Goal: Use online tool/utility: Utilize a website feature to perform a specific function

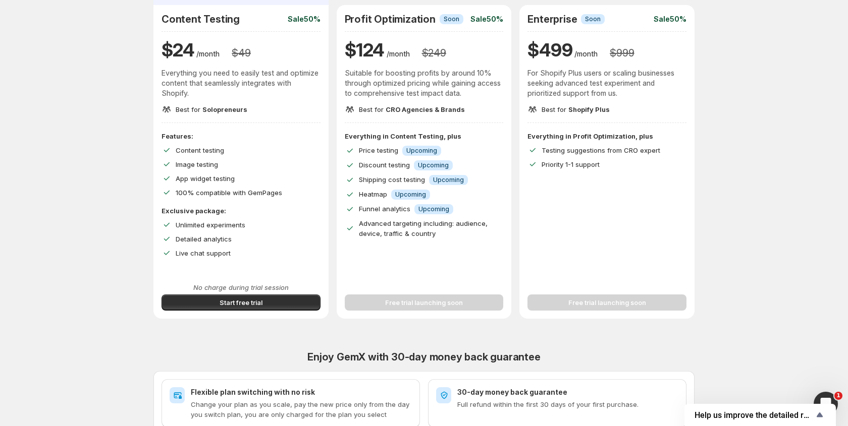
scroll to position [196, 0]
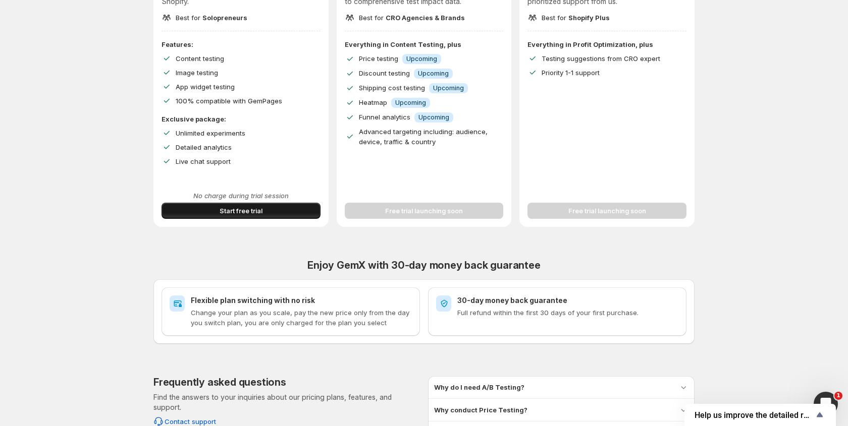
click at [237, 215] on span "Start free trial" at bounding box center [241, 211] width 43 height 10
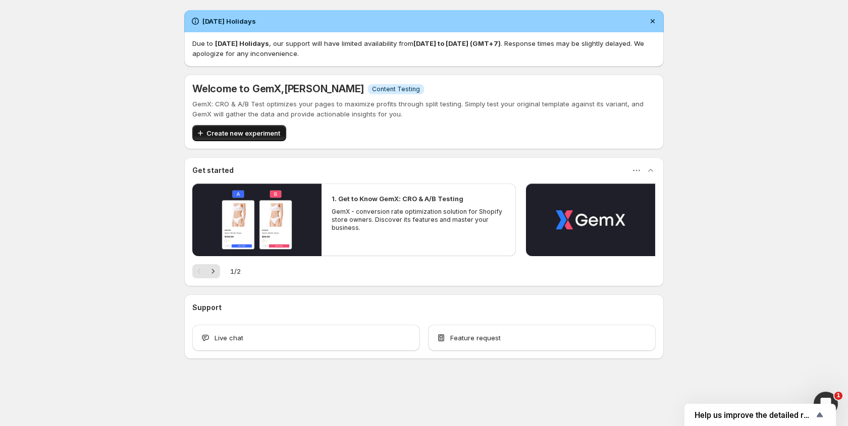
click at [237, 140] on button "Create new experiment" at bounding box center [239, 133] width 94 height 16
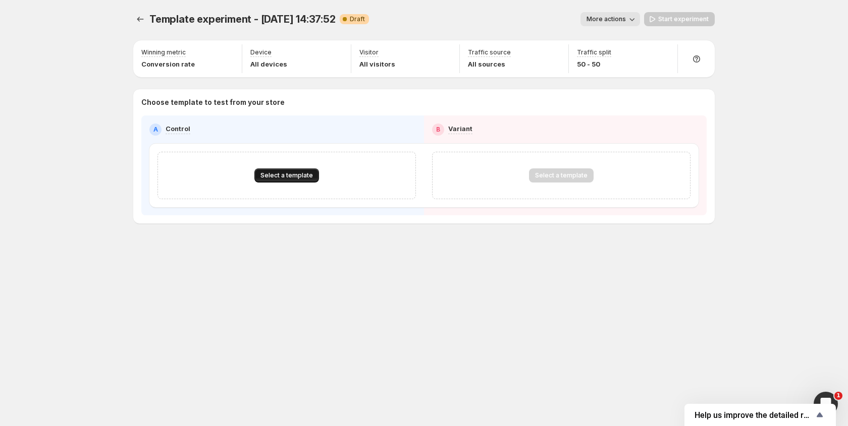
click at [280, 172] on span "Select a template" at bounding box center [286, 176] width 52 height 8
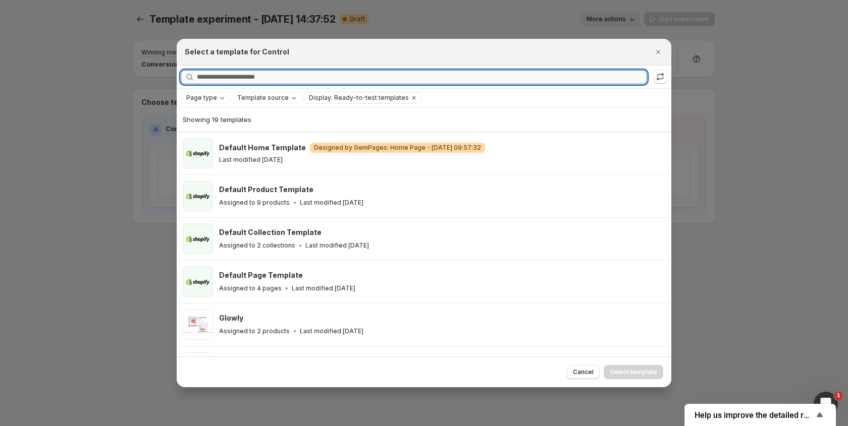
click at [269, 72] on input "Searching all templates" at bounding box center [422, 77] width 450 height 14
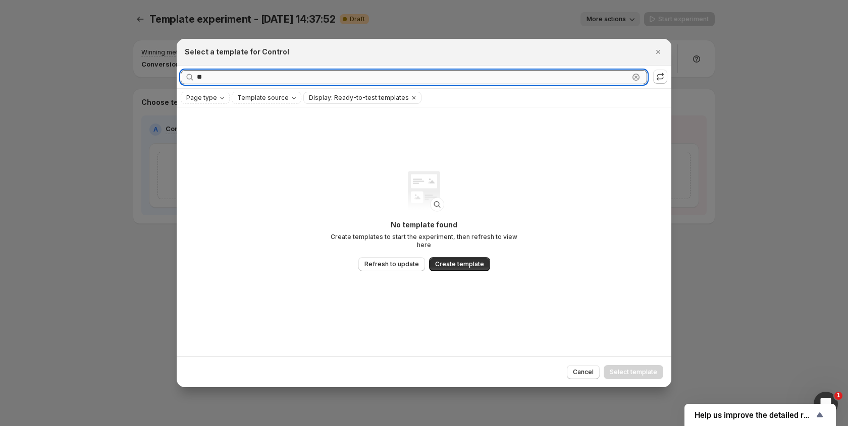
type input "*"
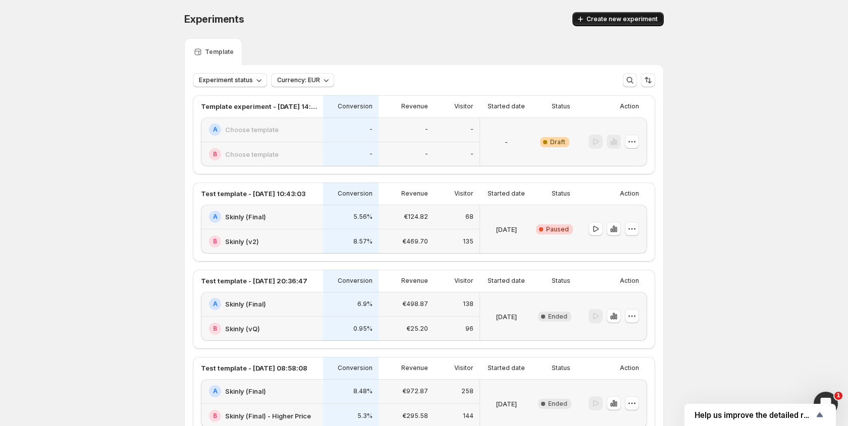
click at [604, 22] on span "Create new experiment" at bounding box center [621, 19] width 71 height 8
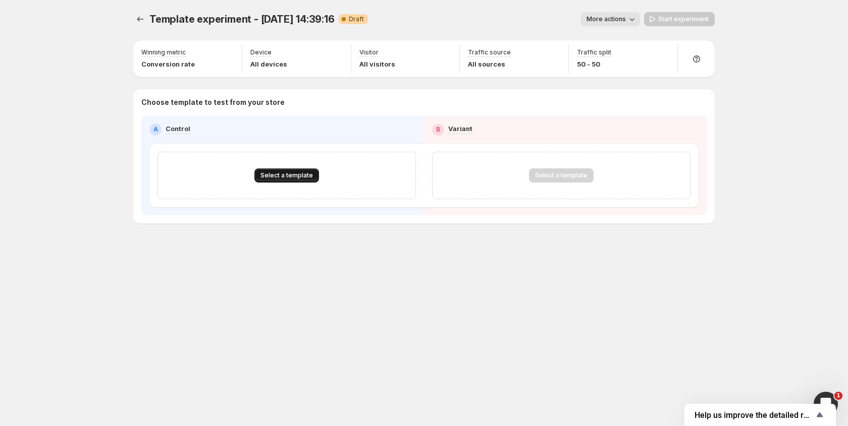
click at [302, 180] on button "Select a template" at bounding box center [286, 176] width 65 height 14
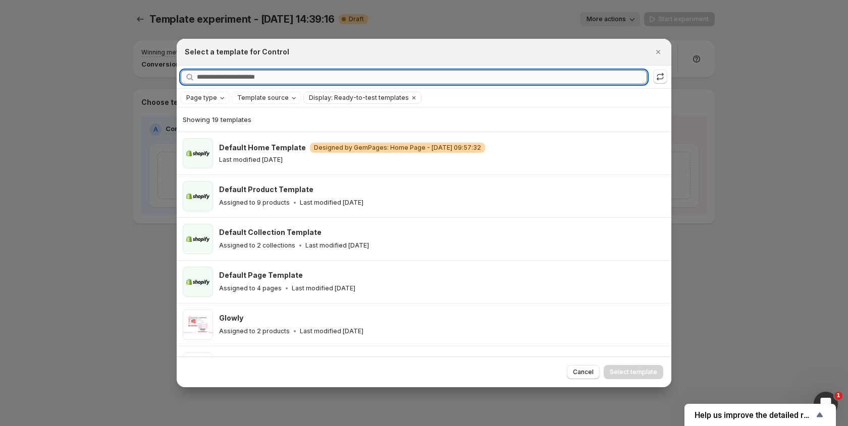
click at [296, 77] on input "Searching all templates" at bounding box center [422, 77] width 450 height 14
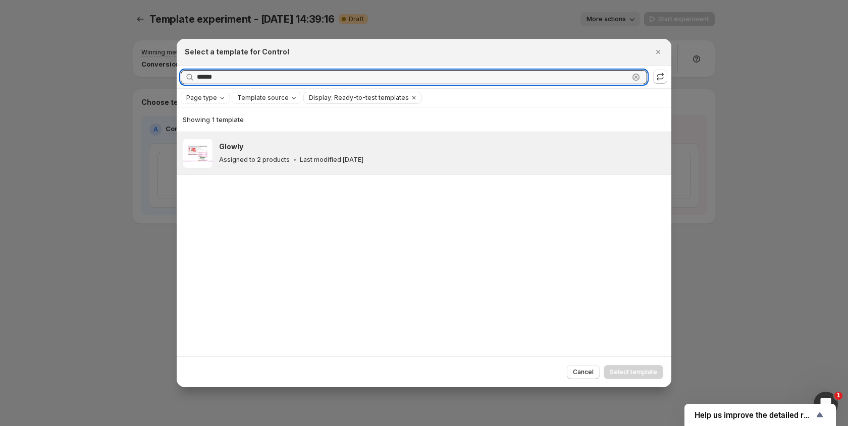
type input "******"
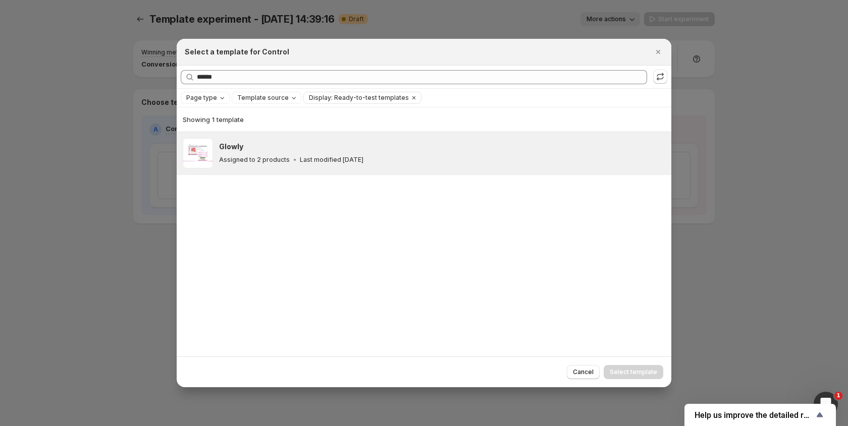
click at [280, 140] on div "Glowly Assigned to 2 products Last modified 3 days ago" at bounding box center [442, 153] width 446 height 30
click at [647, 378] on button "Select template" at bounding box center [634, 372] width 60 height 14
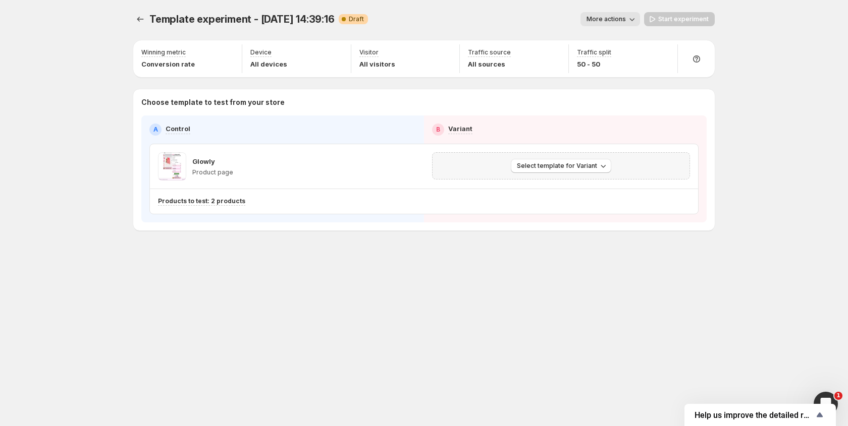
click at [481, 171] on div "Select template for Variant" at bounding box center [561, 166] width 245 height 14
click at [554, 166] on span "Select template for Variant" at bounding box center [557, 166] width 80 height 8
click at [542, 190] on span "Select an existing template" at bounding box center [553, 187] width 85 height 8
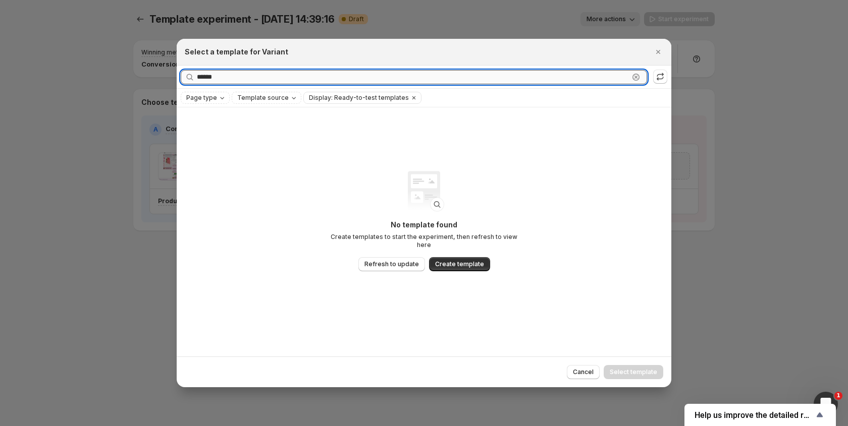
click at [276, 77] on input "******" at bounding box center [413, 77] width 432 height 14
click at [383, 257] on button "Refresh to update" at bounding box center [391, 264] width 67 height 14
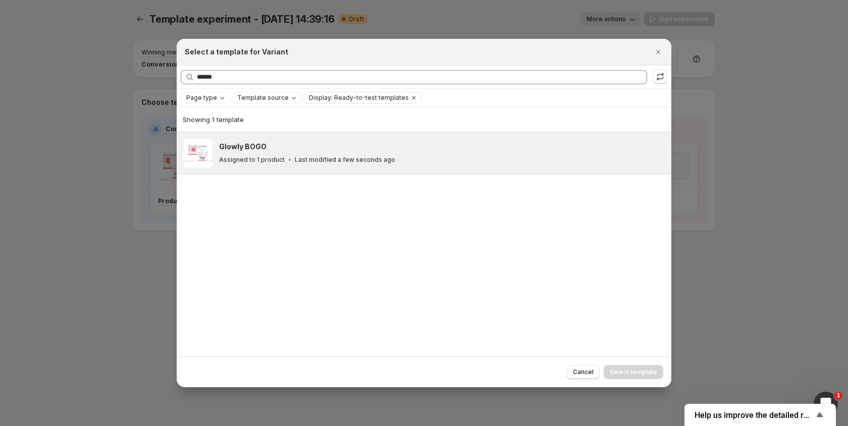
click at [272, 154] on div "Glowly BOGO Assigned to 1 product Last modified a few seconds ago" at bounding box center [440, 153] width 443 height 23
click at [627, 374] on span "Select template" at bounding box center [633, 372] width 47 height 8
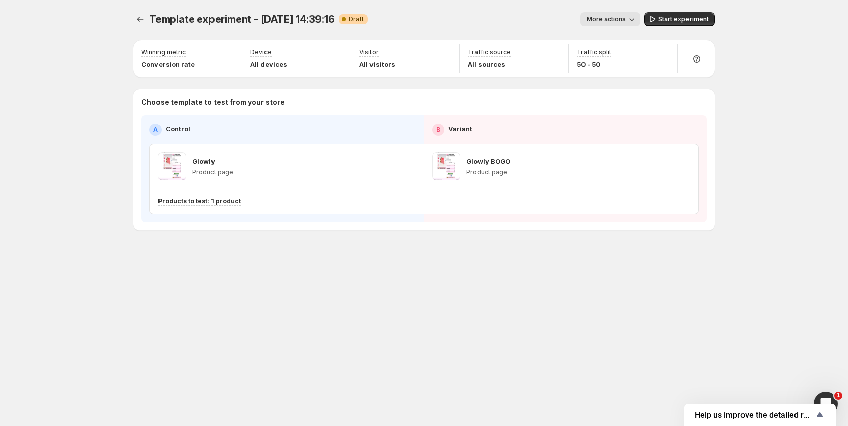
click at [612, 20] on span "More actions" at bounding box center [605, 19] width 39 height 8
click at [539, 34] on div "Template experiment - Sep 1, 14:39:16. This page is ready Template experiment -…" at bounding box center [423, 19] width 581 height 38
click at [826, 390] on div "Template experiment - Sep 1, 14:39:16. This page is ready Template experiment -…" at bounding box center [424, 213] width 848 height 426
click at [824, 393] on div "Open Intercom Messenger" at bounding box center [824, 402] width 33 height 33
